Goal: Navigation & Orientation: Find specific page/section

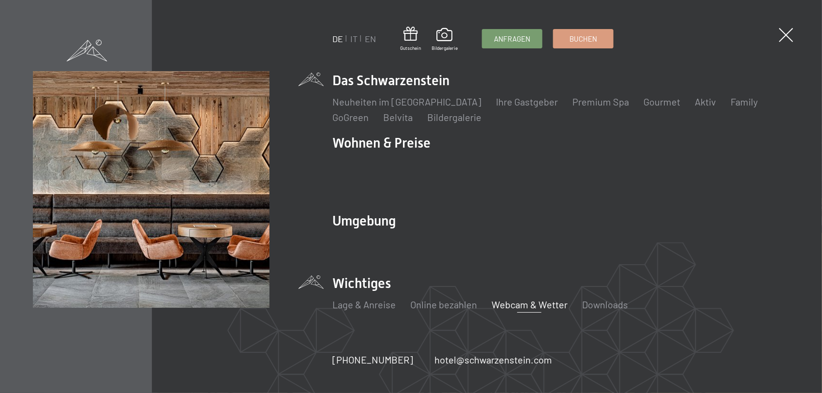
click at [520, 298] on link "Webcam & Wetter" at bounding box center [529, 304] width 76 height 12
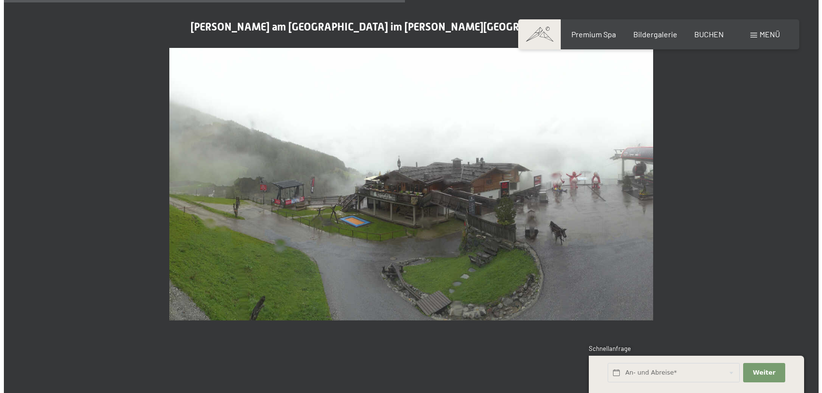
scroll to position [1692, 0]
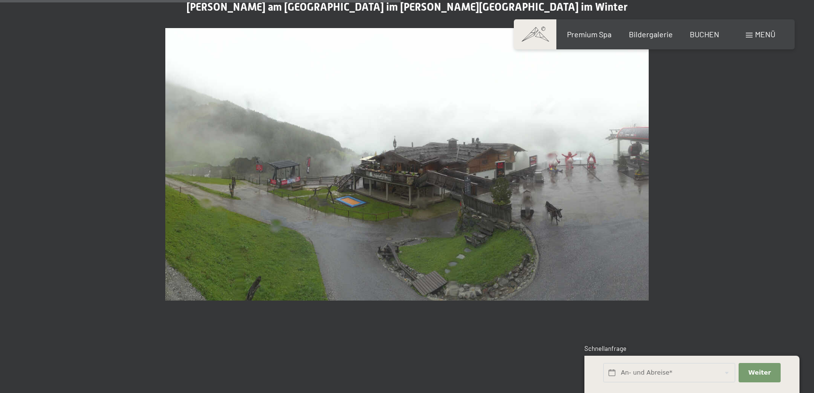
click at [768, 34] on span "Menü" at bounding box center [765, 33] width 20 height 9
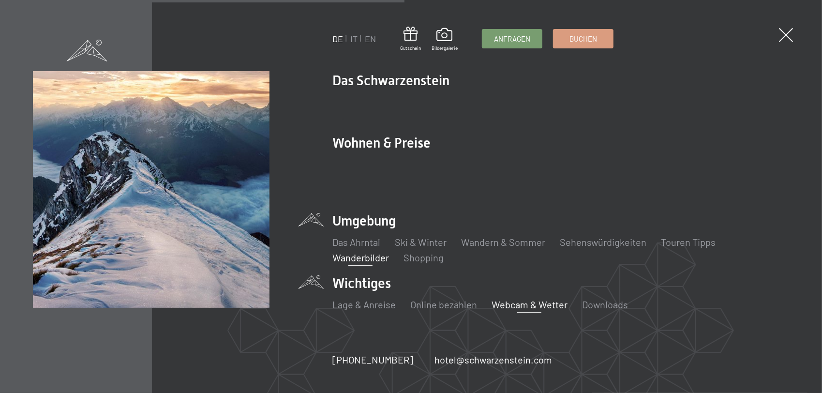
click at [360, 251] on link "Wanderbilder" at bounding box center [360, 257] width 57 height 12
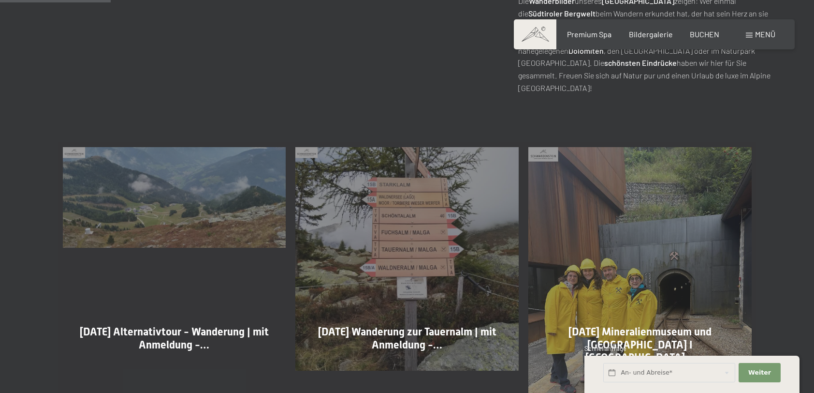
scroll to position [387, 0]
